Goal: Task Accomplishment & Management: Use online tool/utility

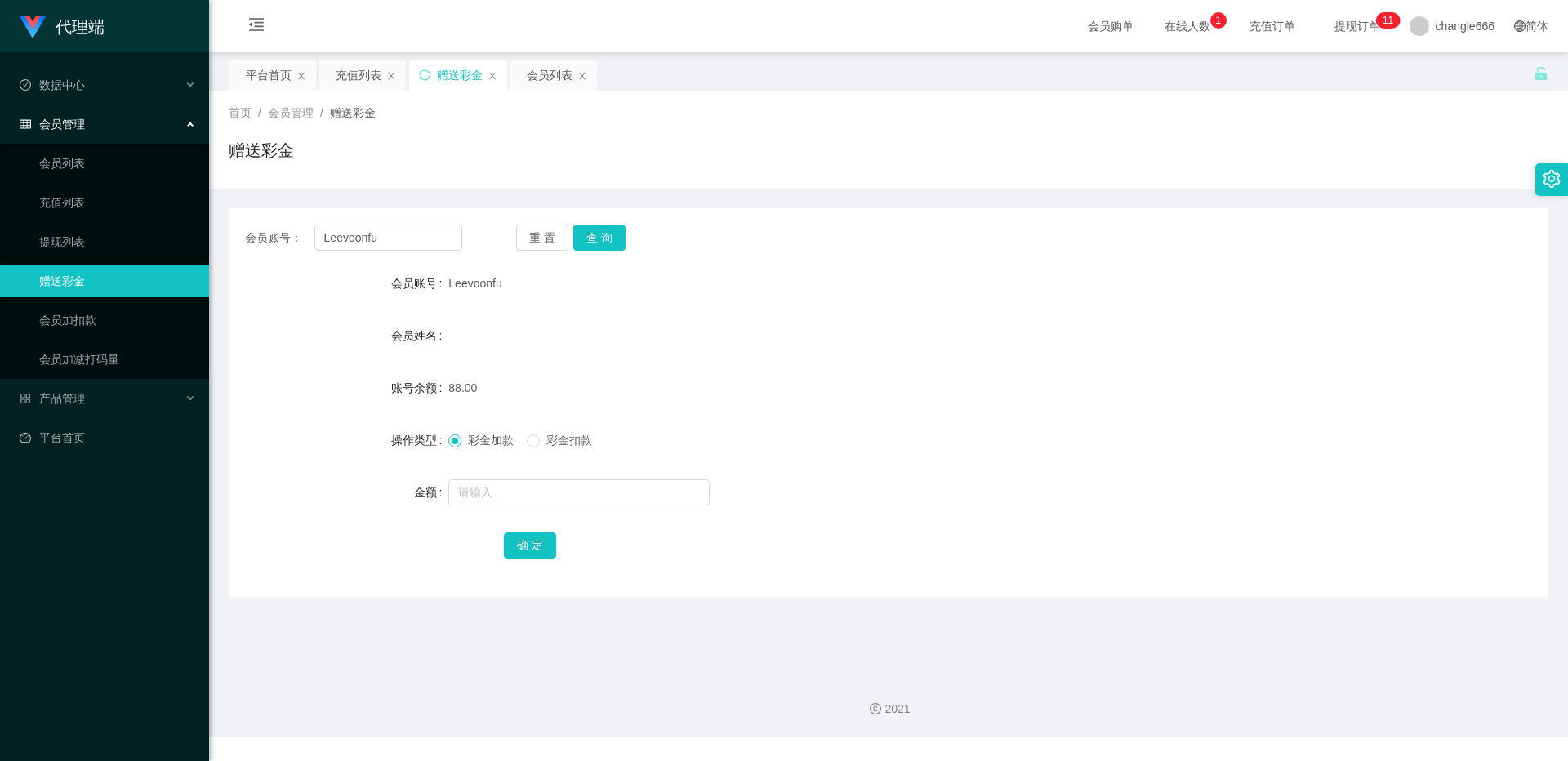
click at [468, 288] on span "Leevoonfu" at bounding box center [475, 282] width 53 height 13
click at [599, 234] on button "查 询" at bounding box center [599, 237] width 52 height 27
click at [80, 239] on link "提现列表" at bounding box center [117, 241] width 157 height 33
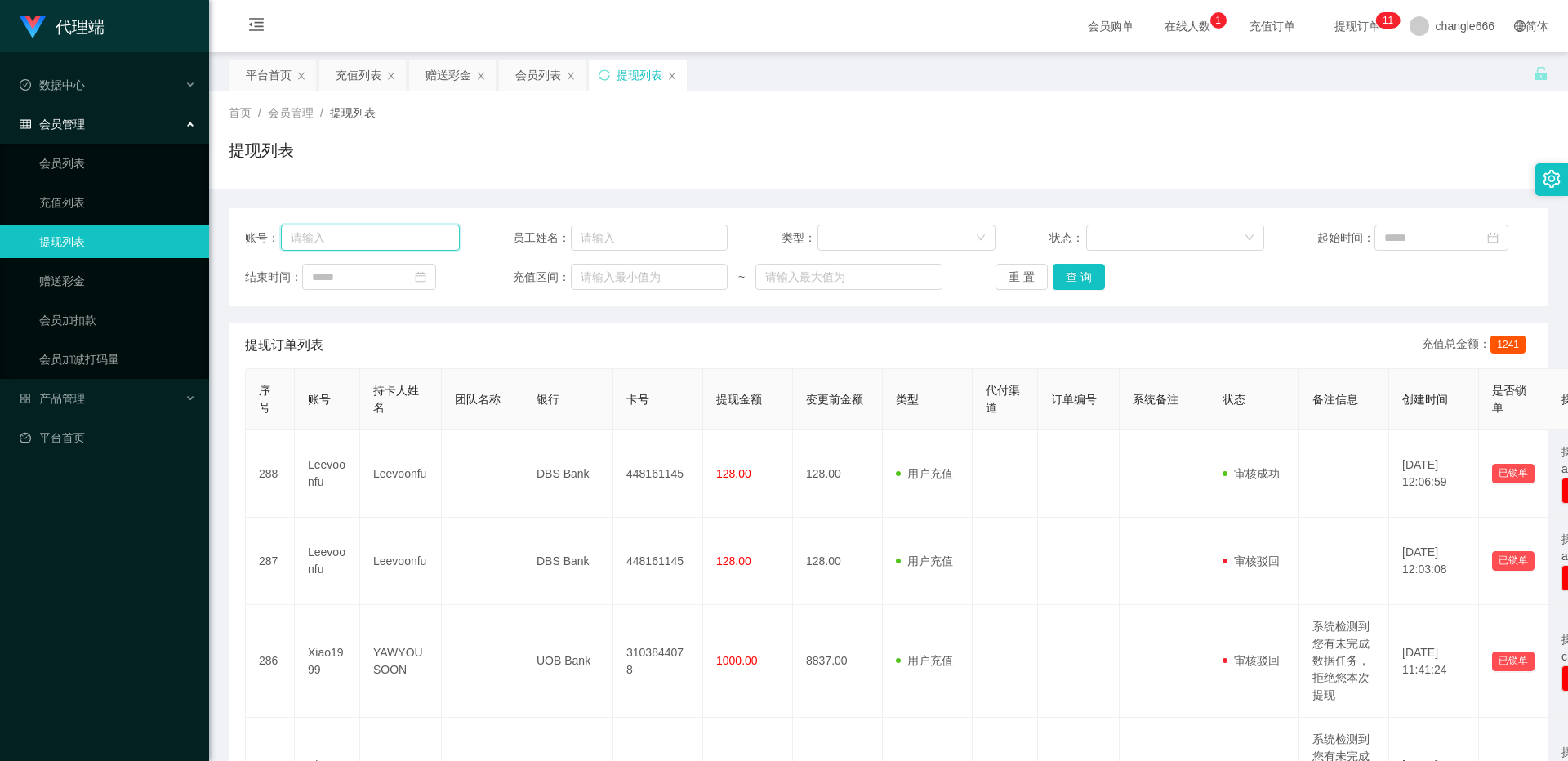
drag, startPoint x: 332, startPoint y: 238, endPoint x: 376, endPoint y: 247, distance: 44.9
click at [332, 238] on input "text" at bounding box center [370, 237] width 179 height 27
paste input "Leevoonfu"
type input "Leevoonfu"
drag, startPoint x: 1087, startPoint y: 274, endPoint x: 1061, endPoint y: 264, distance: 27.9
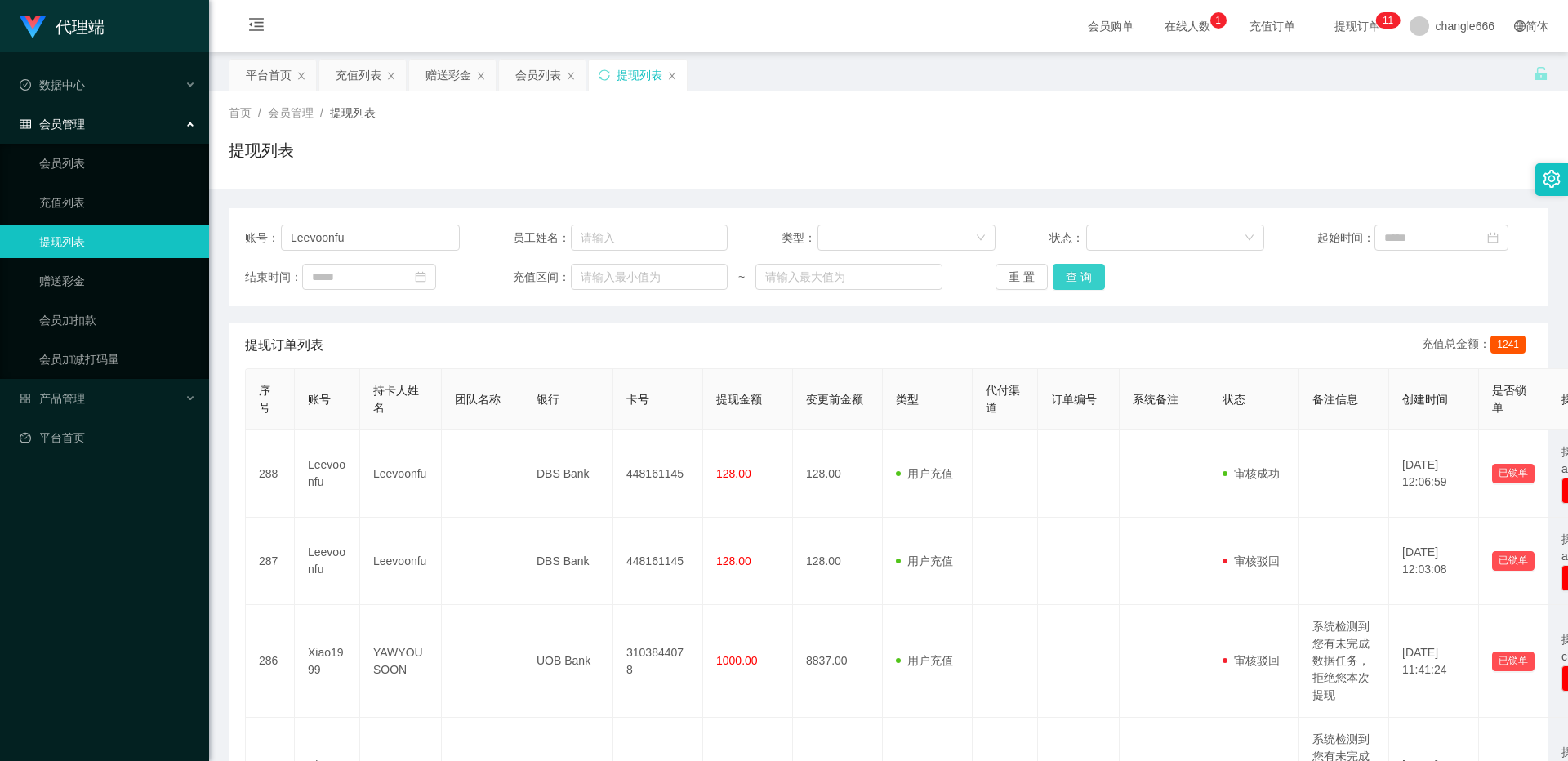
click at [1087, 274] on button "查 询" at bounding box center [1078, 276] width 52 height 27
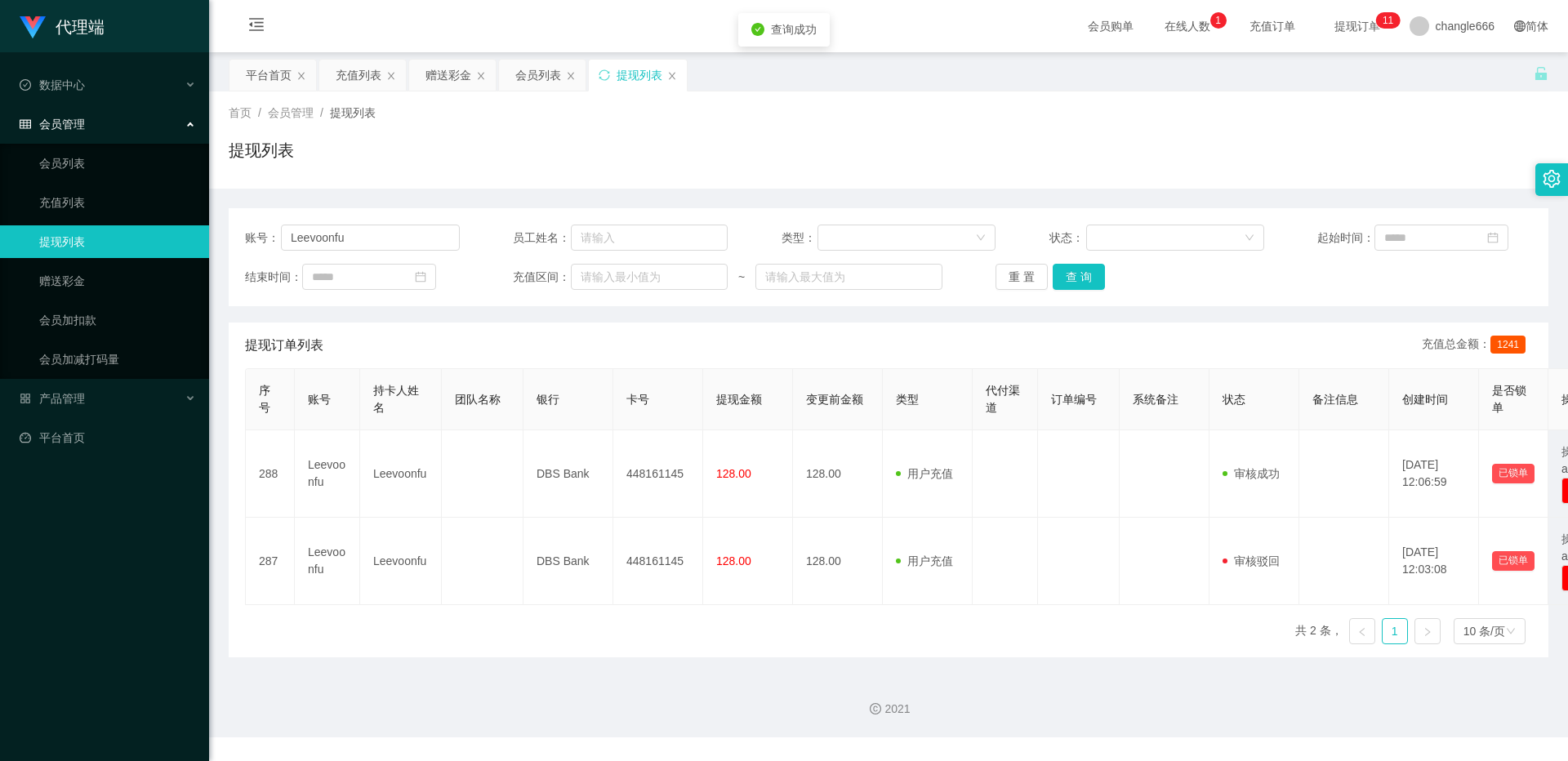
click at [1100, 275] on div "重 置 查 询" at bounding box center [1103, 276] width 215 height 27
click at [1087, 278] on button "查 询" at bounding box center [1078, 276] width 52 height 27
click at [1336, 38] on span "提现订单 0 1 2 3 4 5 6 7 8 9 0 1 2 3 4 5 6 7 8 9 0 1 2 3 4 5 6 7 8 9 0 1 2 3 4 5 6 …" at bounding box center [1357, 26] width 85 height 52
click at [1339, 29] on span "提现订单 0 1 2 3 4 5 6 7 8 9 0 1 2 3 4 5 6 7 8 9 0 1 2 3 4 5 6 7 8 9 0 1 2 3 4 5 6 …" at bounding box center [1357, 26] width 62 height 11
click at [1374, 9] on span "提现订单 0 1 2 3 4 5 6 7 8 9 0 1 2 3 4 5 6 7 8 9 0 1 2 3 4 5 6 7 8 9 0 1 2 3 4 5 6 …" at bounding box center [1357, 26] width 85 height 52
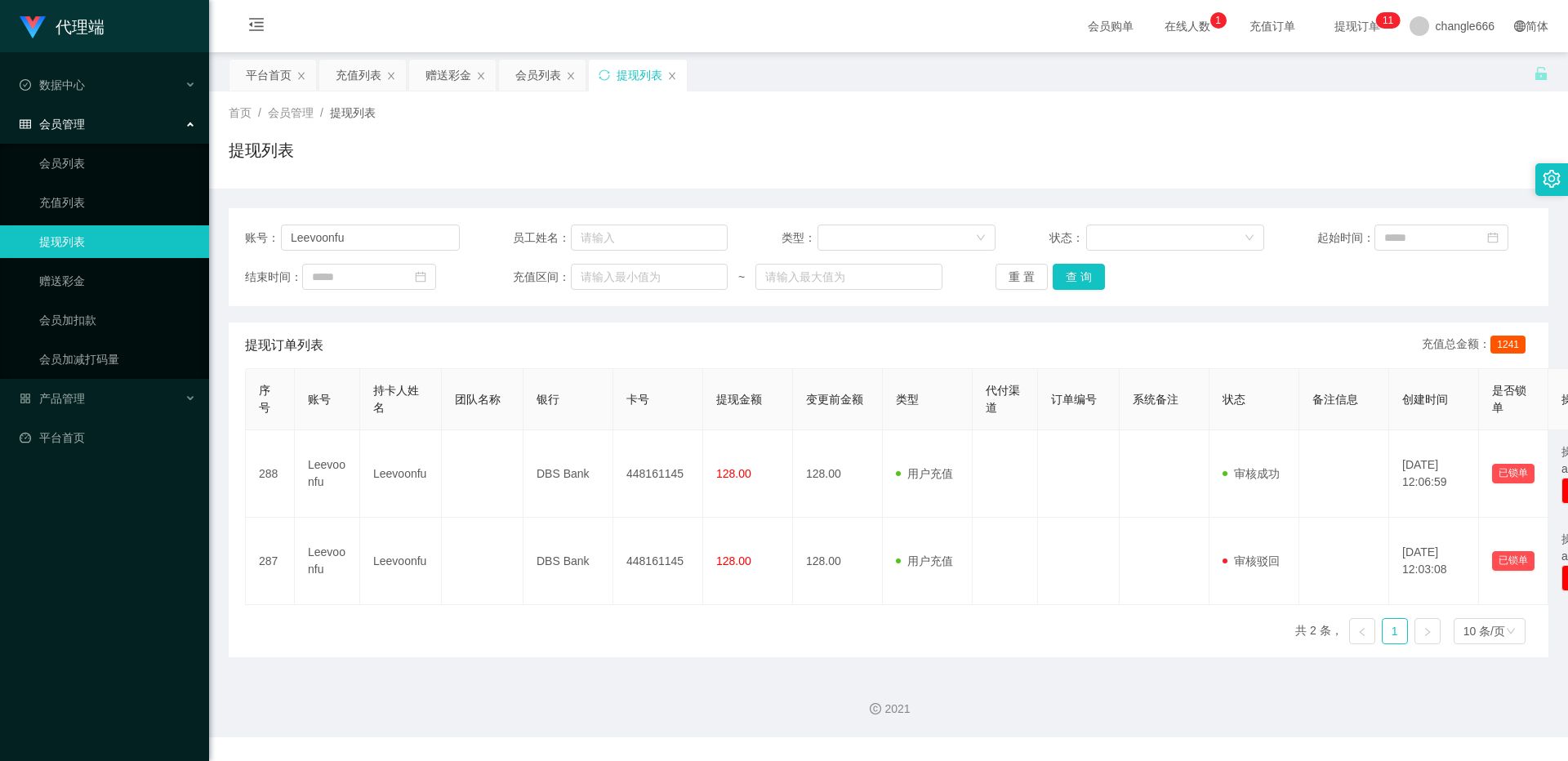
click at [1344, 25] on span "提现订单 0 1 2 3 4 5 6 7 8 9 0 1 2 3 4 5 6 7 8 9 0 1 2 3 4 5 6 7 8 9 0 1 2 3 4 5 6 …" at bounding box center [1357, 26] width 62 height 11
click at [1340, 32] on span "提现订单 0 1 2 3 4 5 6 7 8 9 0 1 2 3 4 5 6 7 8 9 0 1 2 3 4 5 6 7 8 9 0 1 2 3 4 5 6 …" at bounding box center [1357, 26] width 62 height 11
click at [1337, 32] on span "提现订单 0 1 2 3 4 5 6 7 8 9 0 1 2 3 4 5 6 7 8 9 0 1 2 3 4 5 6 7 8 9 0 1 2 3 4 5 6 …" at bounding box center [1357, 26] width 62 height 11
click at [1032, 283] on button "重 置" at bounding box center [1022, 276] width 52 height 27
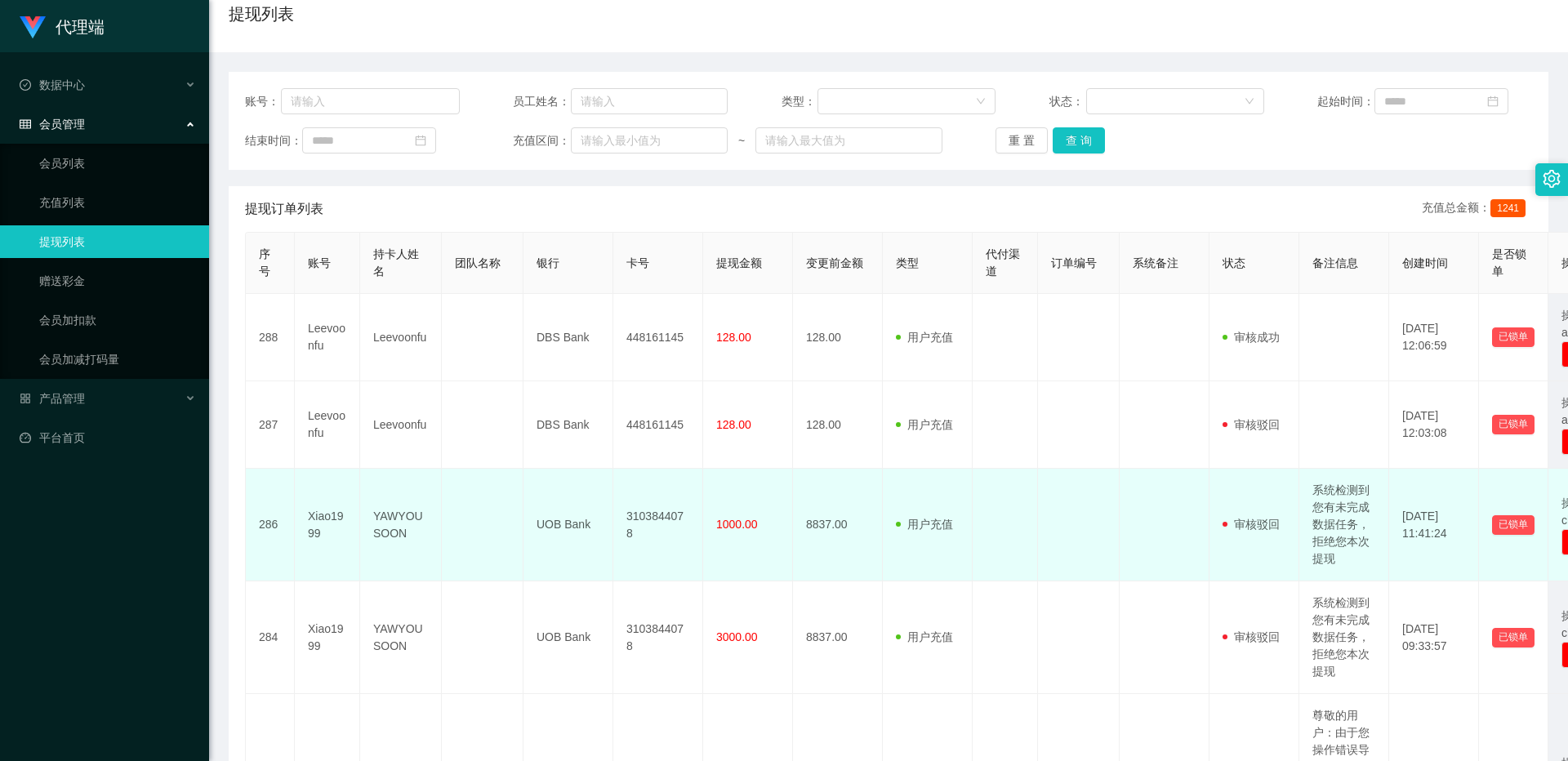
scroll to position [245, 0]
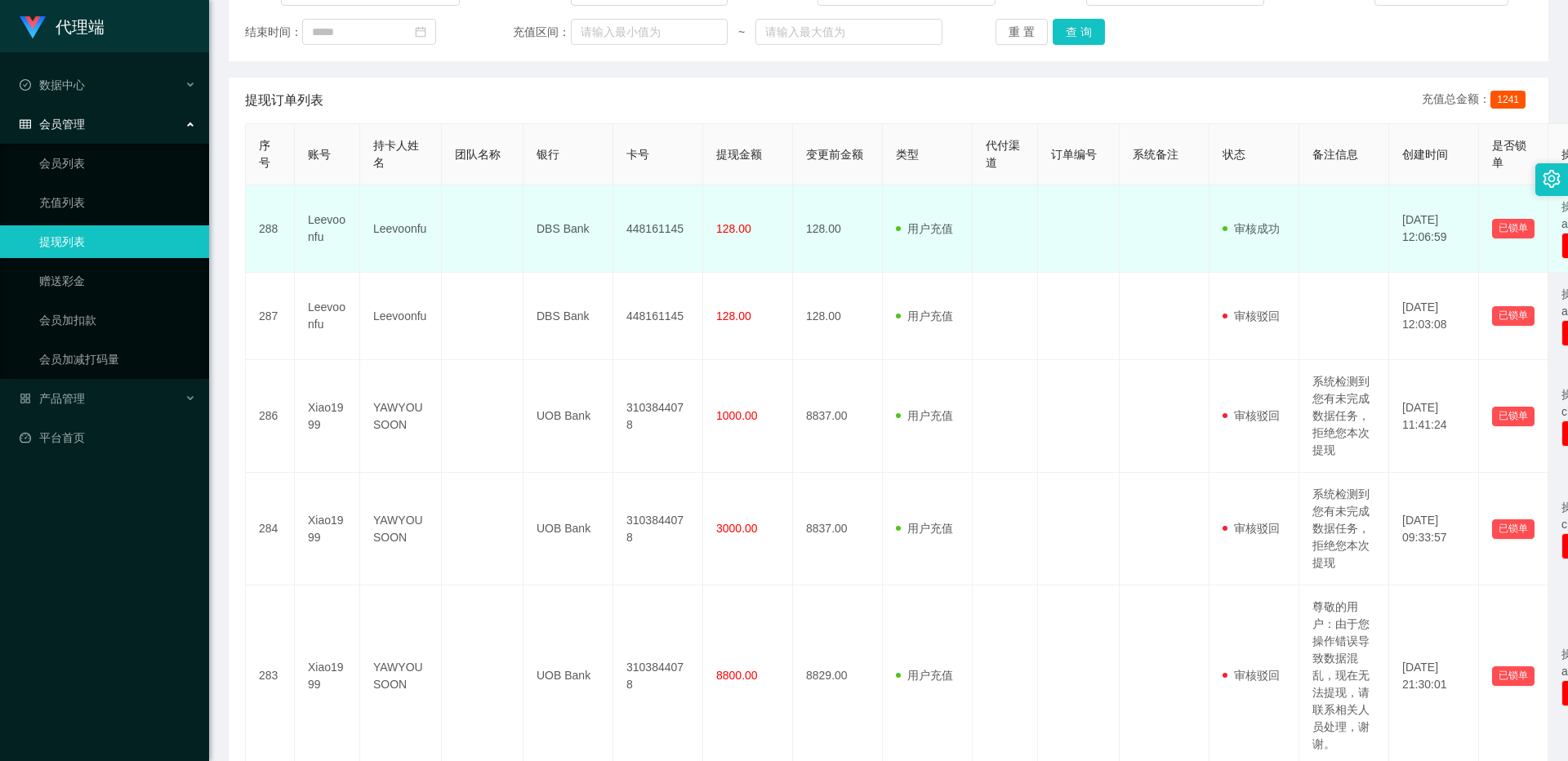
click at [394, 232] on td "Leevoonfu" at bounding box center [401, 229] width 81 height 87
copy td "Leevoonfu"
